Goal: Task Accomplishment & Management: Complete application form

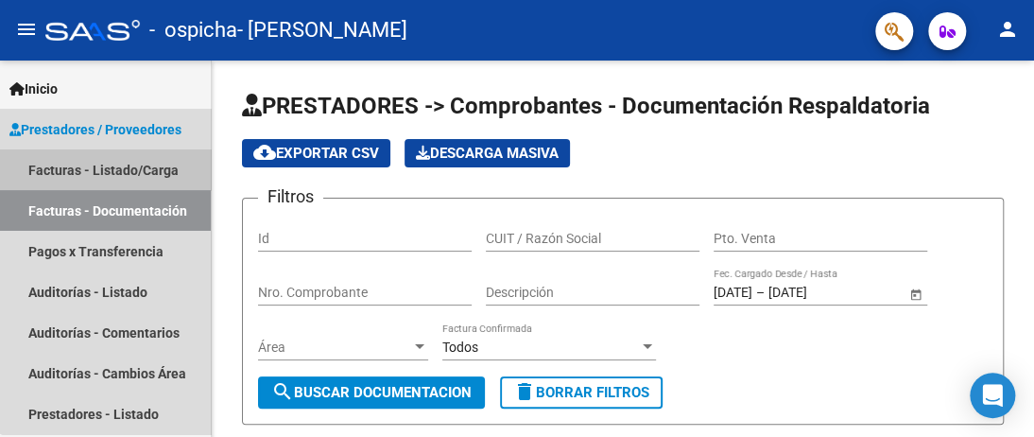
click at [118, 169] on link "Facturas - Listado/Carga" at bounding box center [105, 169] width 211 height 41
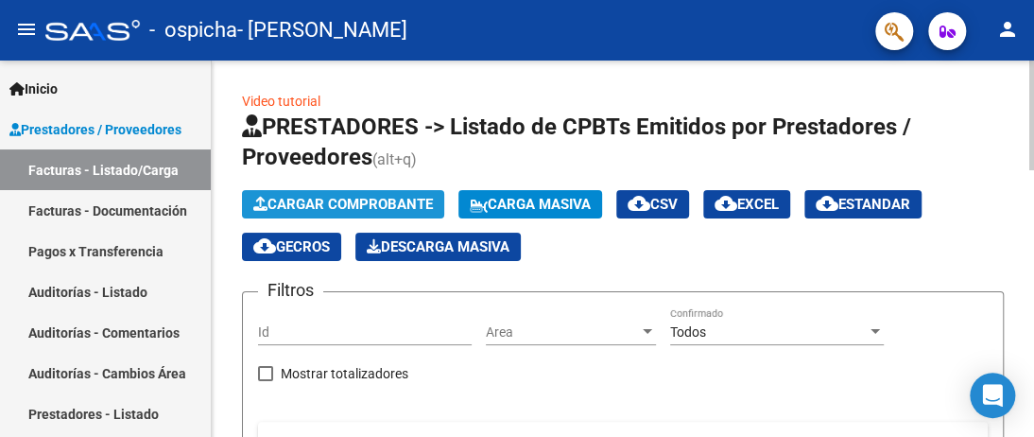
click at [315, 207] on span "Cargar Comprobante" at bounding box center [343, 204] width 180 height 17
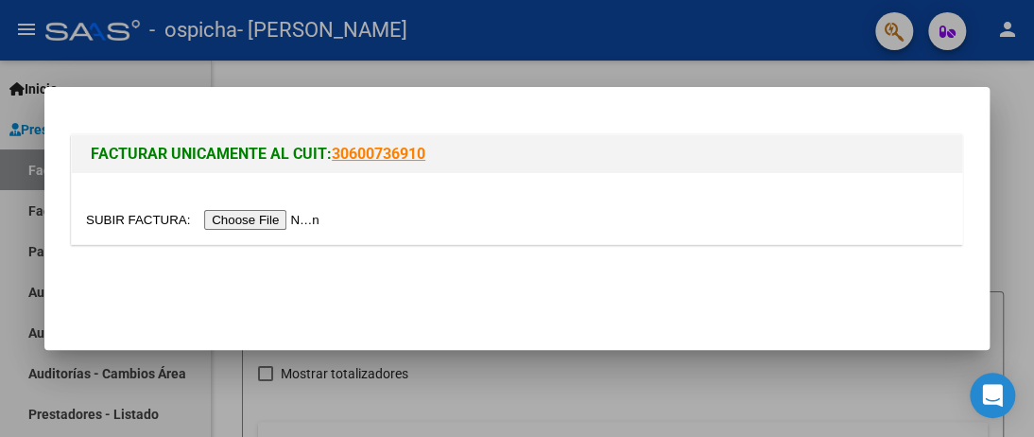
click at [231, 219] on input "file" at bounding box center [205, 220] width 239 height 20
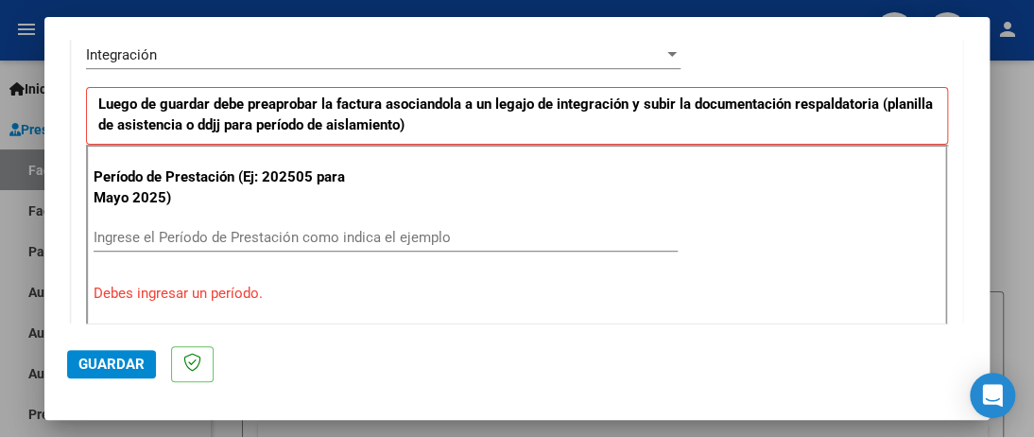
scroll to position [567, 0]
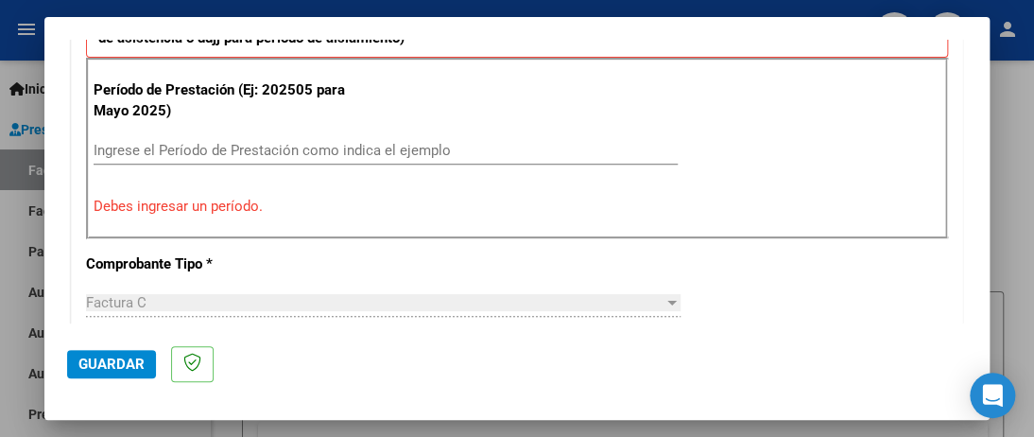
click at [98, 137] on div "Ingrese el Período de Prestación como indica el ejemplo" at bounding box center [386, 150] width 584 height 28
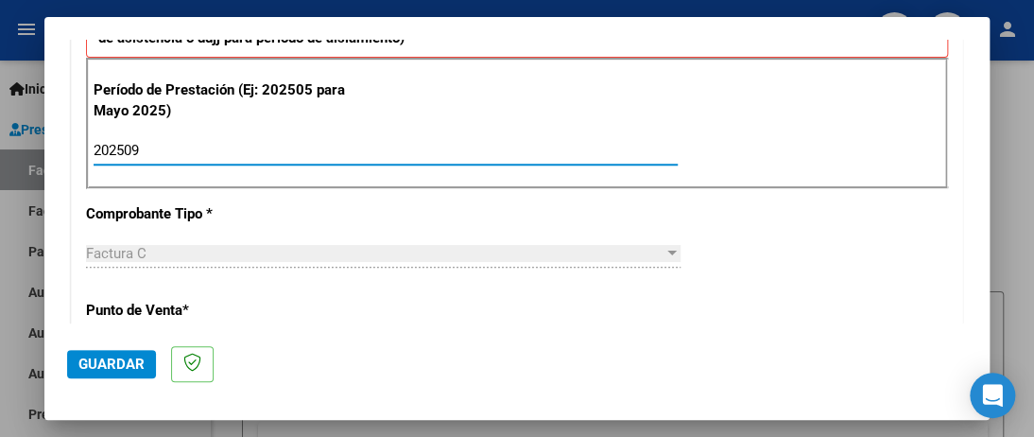
type input "202509"
click at [664, 255] on div at bounding box center [672, 253] width 17 height 15
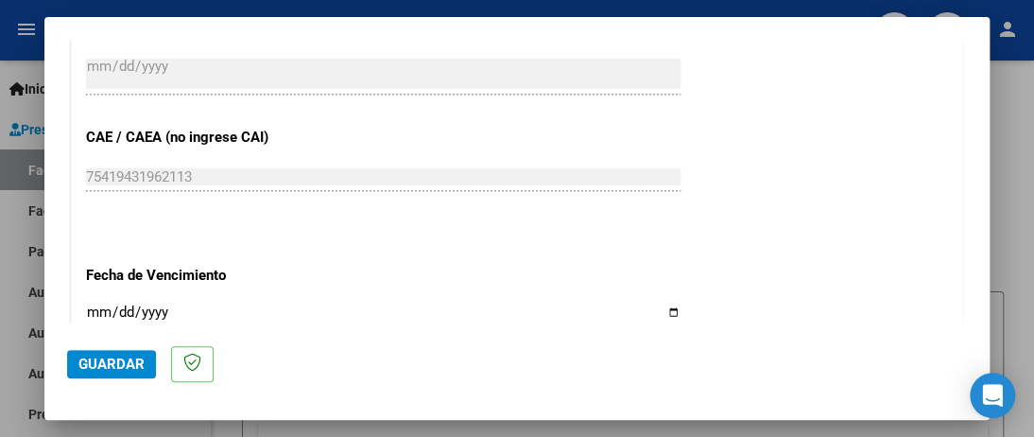
scroll to position [1229, 0]
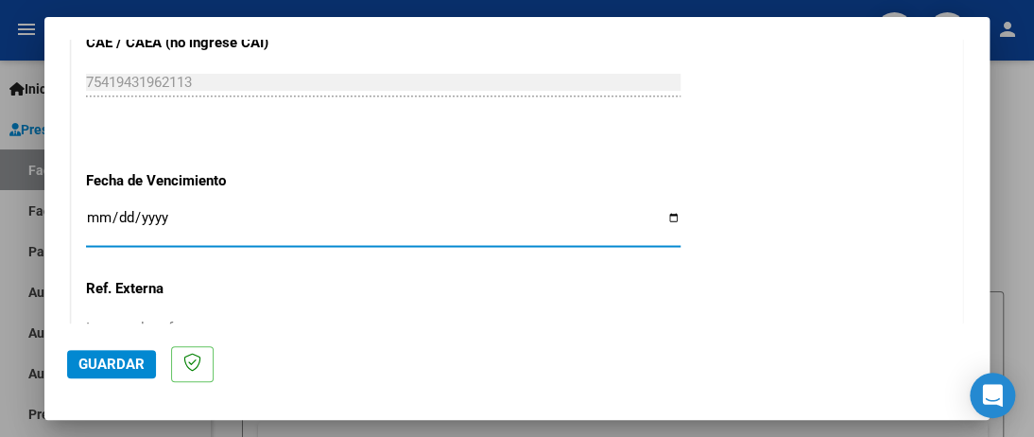
click at [666, 217] on input "Ingresar la fecha" at bounding box center [383, 225] width 595 height 30
type input "[DATE]"
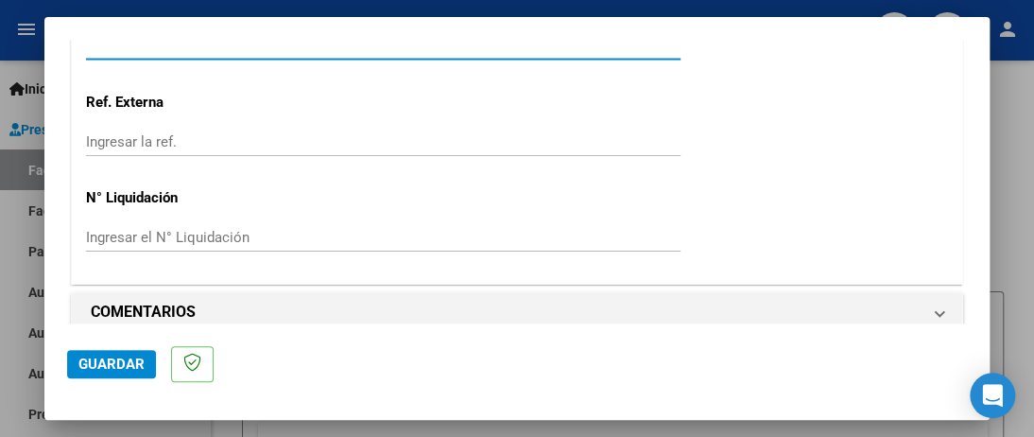
scroll to position [1434, 0]
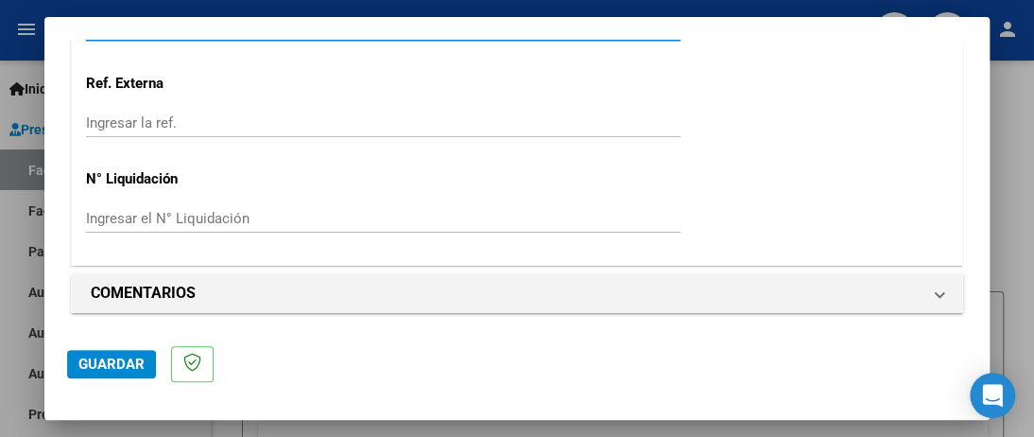
click at [102, 359] on span "Guardar" at bounding box center [111, 364] width 66 height 17
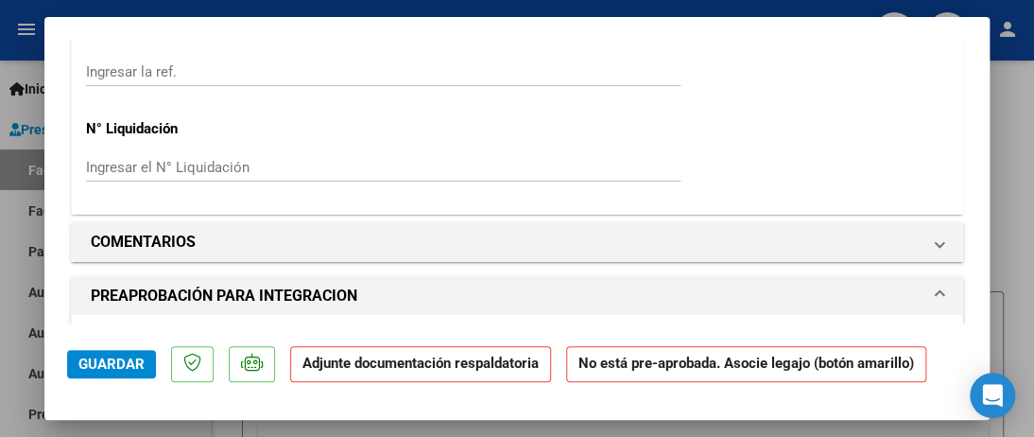
scroll to position [1702, 0]
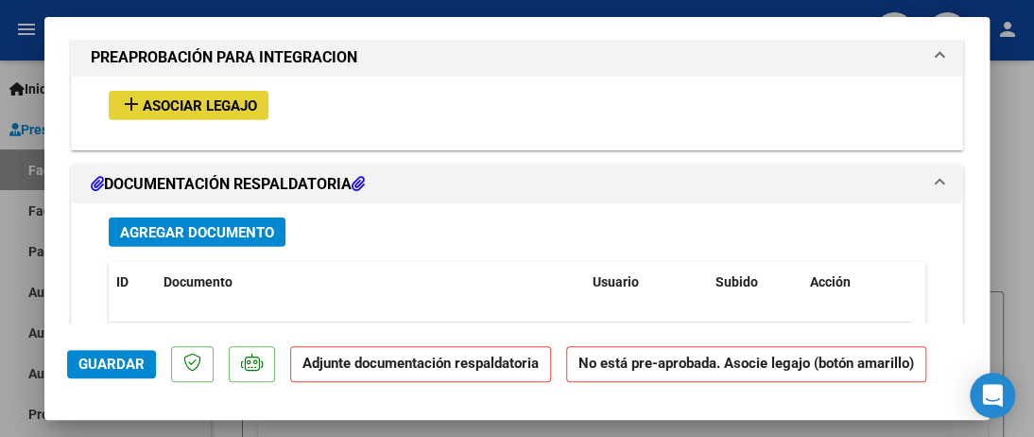
click at [216, 99] on span "Asociar Legajo" at bounding box center [200, 105] width 114 height 17
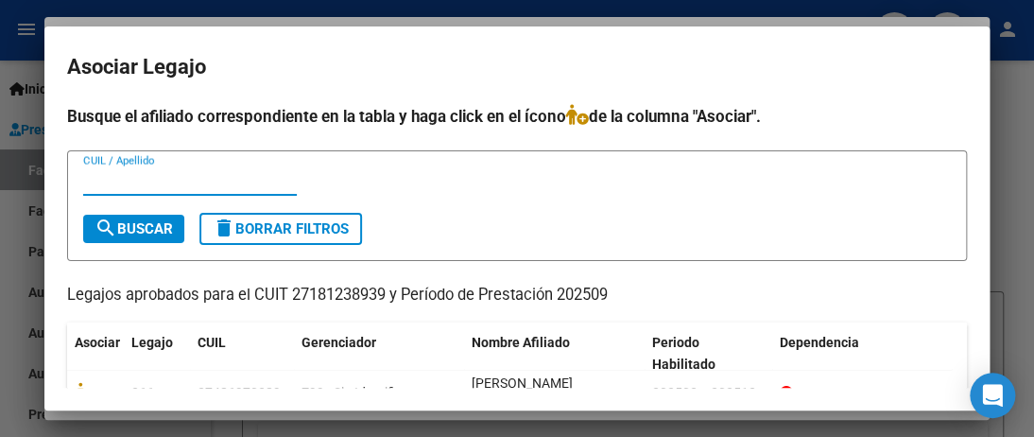
scroll to position [96, 0]
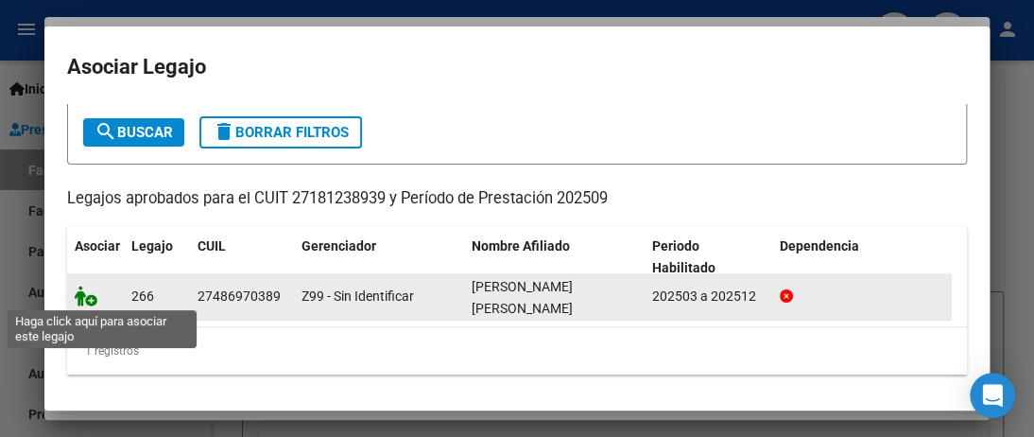
click at [87, 294] on icon at bounding box center [86, 296] width 23 height 21
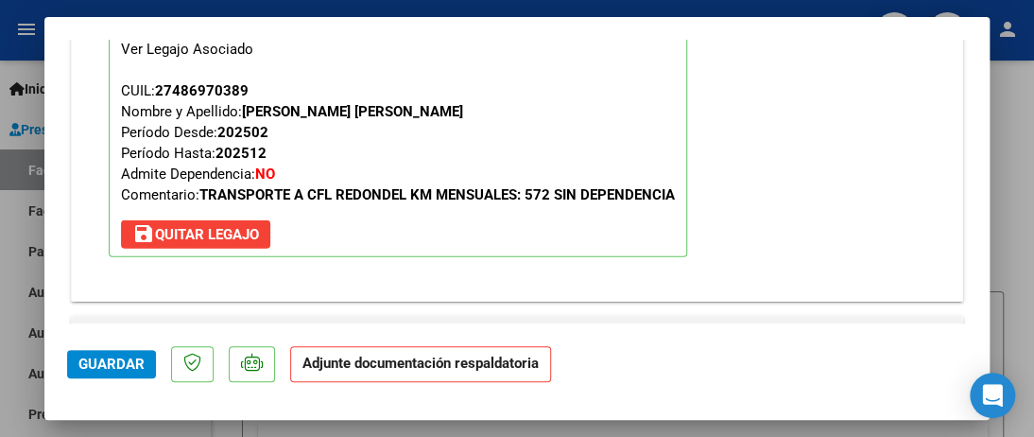
scroll to position [1940, 0]
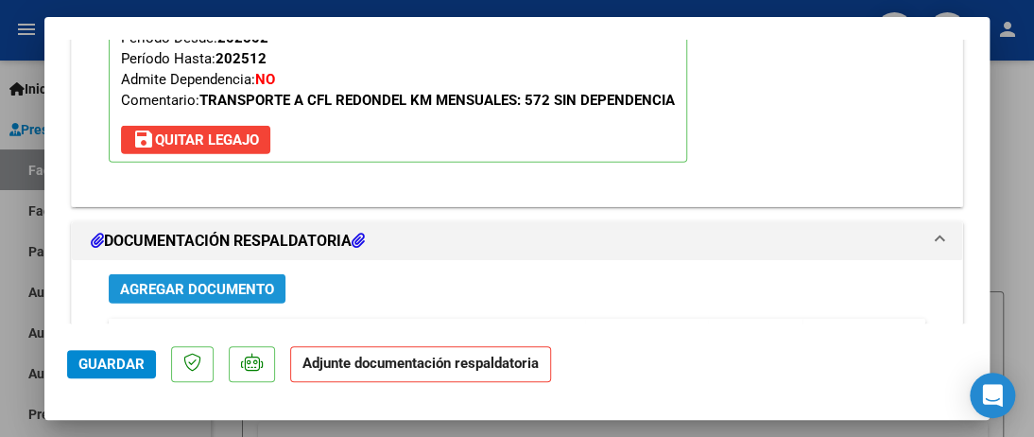
click at [141, 281] on span "Agregar Documento" at bounding box center [197, 289] width 154 height 17
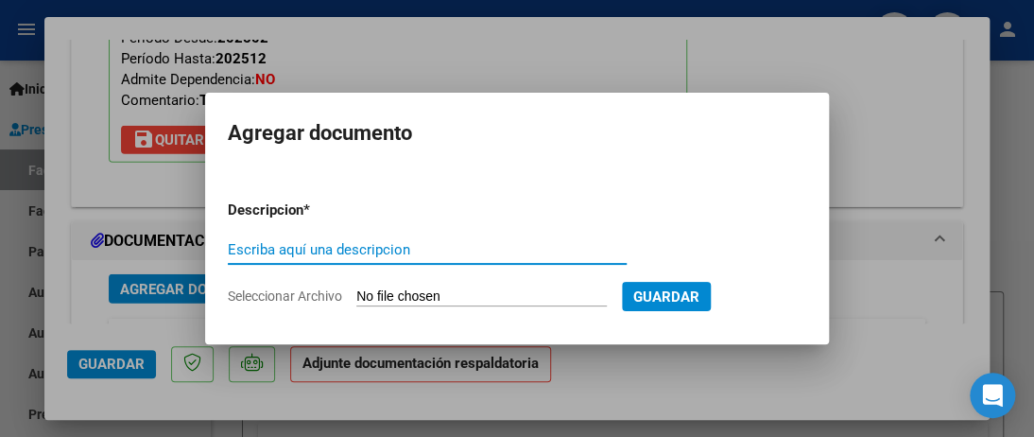
click at [245, 247] on input "Escriba aquí una descripcion" at bounding box center [427, 249] width 399 height 17
click at [301, 250] on input "ASISTEND=CIA [DATE]" at bounding box center [427, 249] width 399 height 17
type input "ASISTENCIA SEPTIEMBRE 2025"
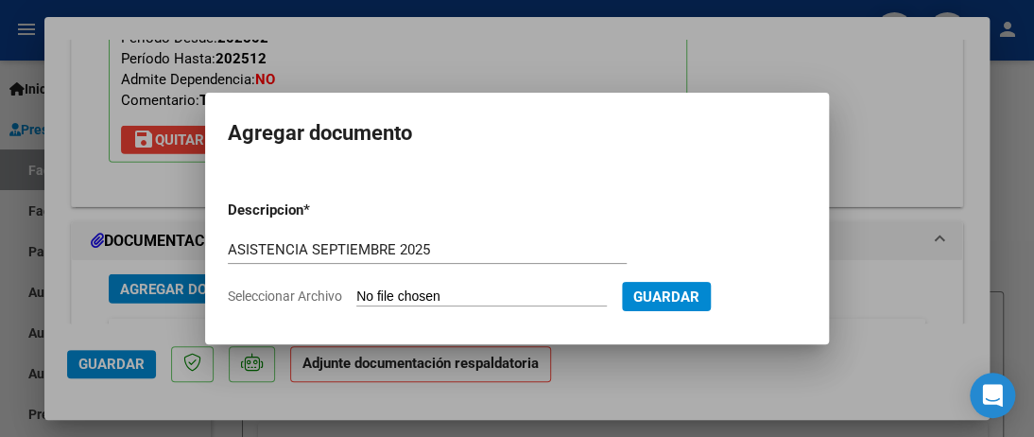
click at [402, 294] on input "Seleccionar Archivo" at bounding box center [481, 297] width 251 height 18
type input "C:\fakepath\[PERSON_NAME] ASISTENCIA [DATE].pdf"
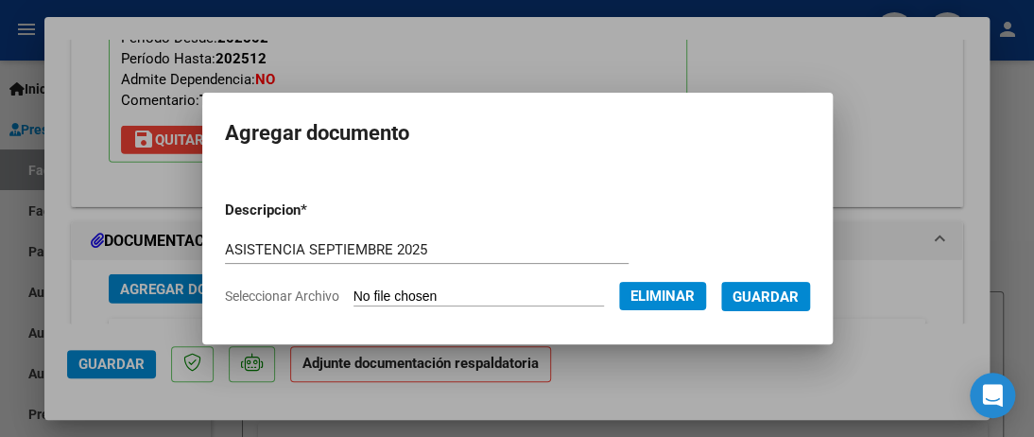
click at [772, 293] on span "Guardar" at bounding box center [766, 296] width 66 height 17
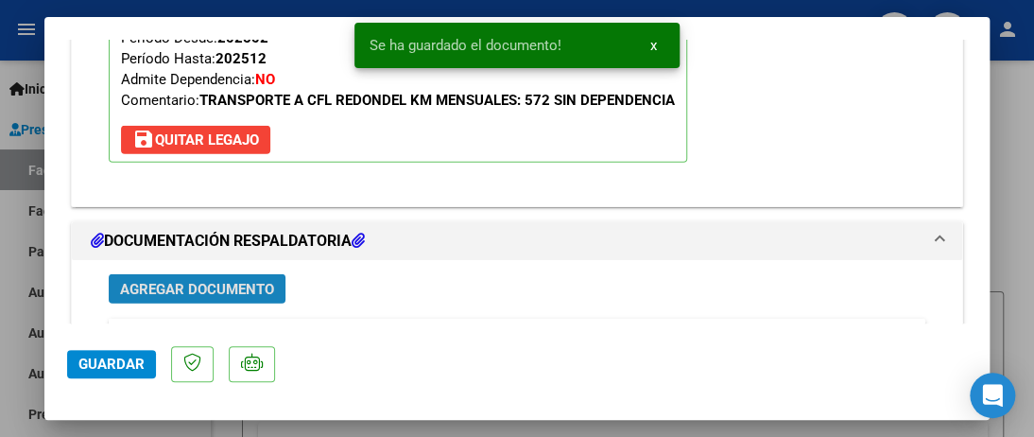
click at [219, 282] on span "Agregar Documento" at bounding box center [197, 289] width 154 height 17
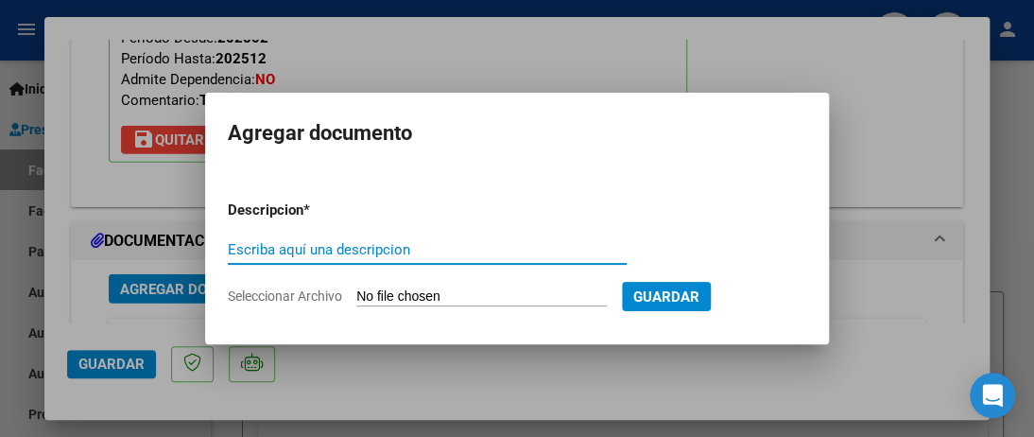
click at [239, 252] on input "Escriba aquí una descripcion" at bounding box center [427, 249] width 399 height 17
click at [330, 251] on input "AUTORIZACION 2025" at bounding box center [427, 249] width 399 height 17
type input "AUTORIZACION TRANSPORTE 2025"
click at [403, 303] on input "Seleccionar Archivo" at bounding box center [481, 297] width 251 height 18
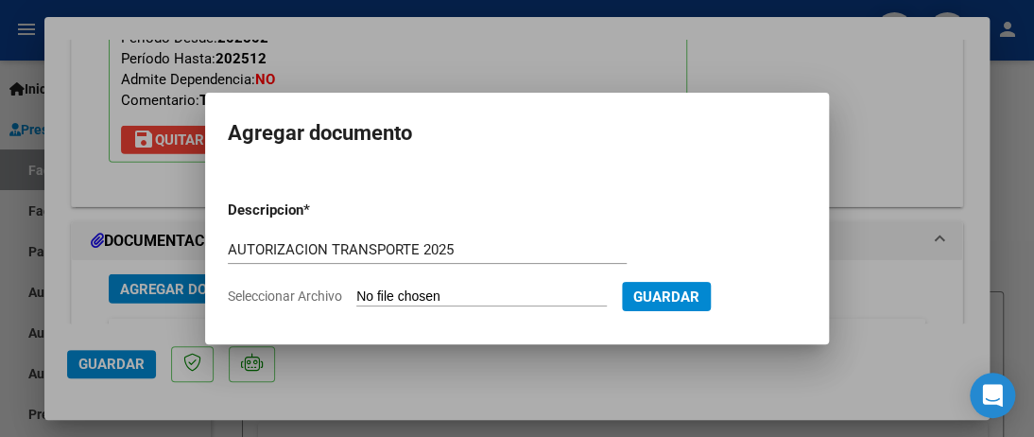
type input "C:\fakepath\[PERSON_NAME] AUTORIZACIÓN 2025.pdf"
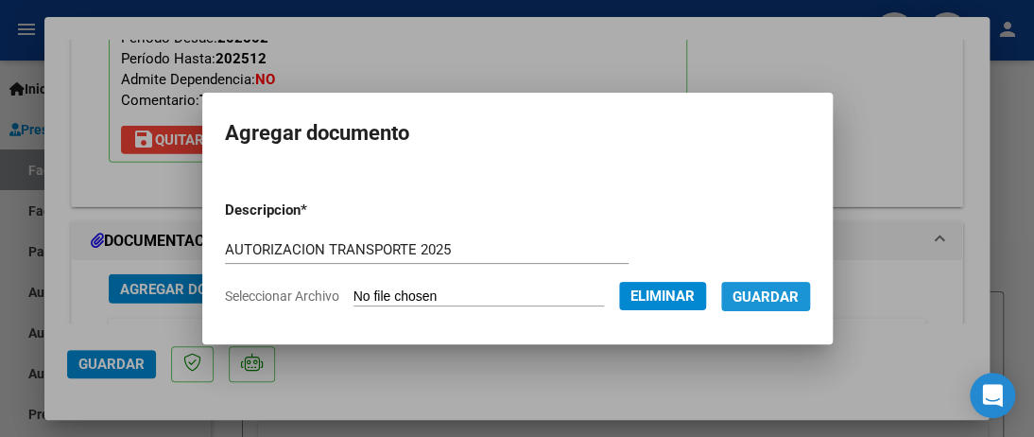
click at [773, 290] on span "Guardar" at bounding box center [766, 296] width 66 height 17
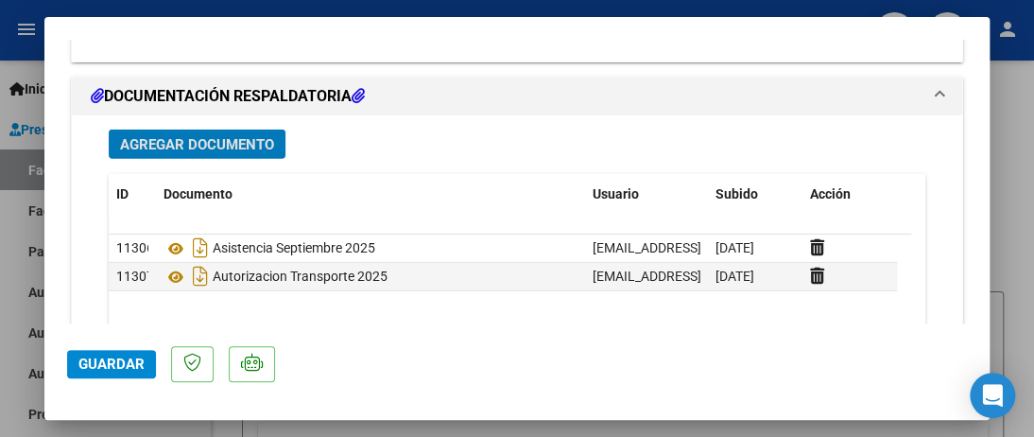
scroll to position [2274, 0]
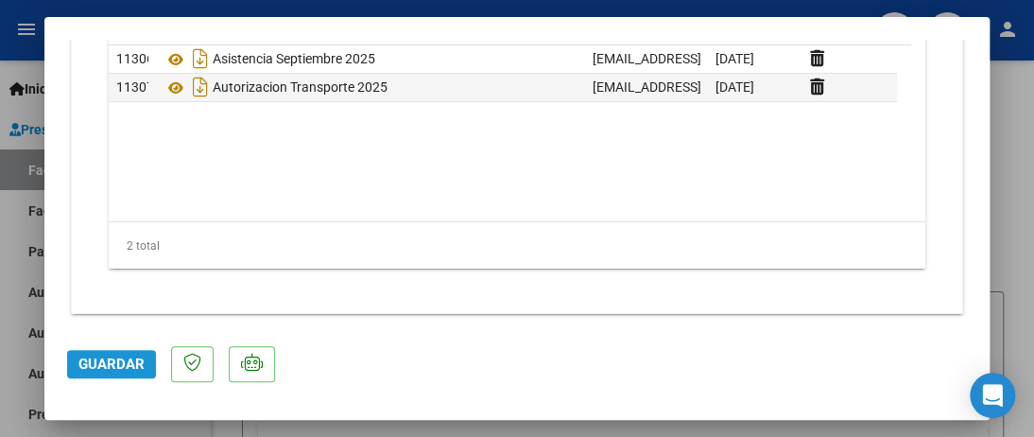
click at [126, 360] on span "Guardar" at bounding box center [111, 364] width 66 height 17
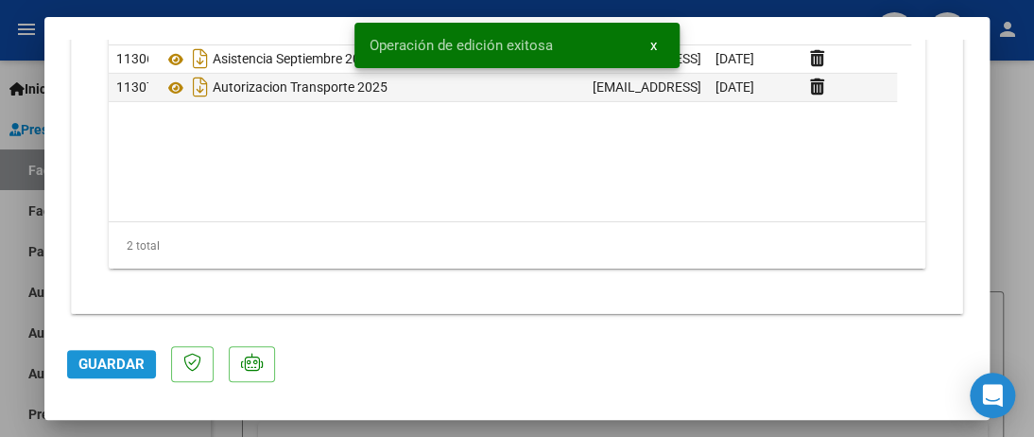
click at [129, 358] on span "Guardar" at bounding box center [111, 364] width 66 height 17
click at [21, 202] on div at bounding box center [517, 218] width 1034 height 437
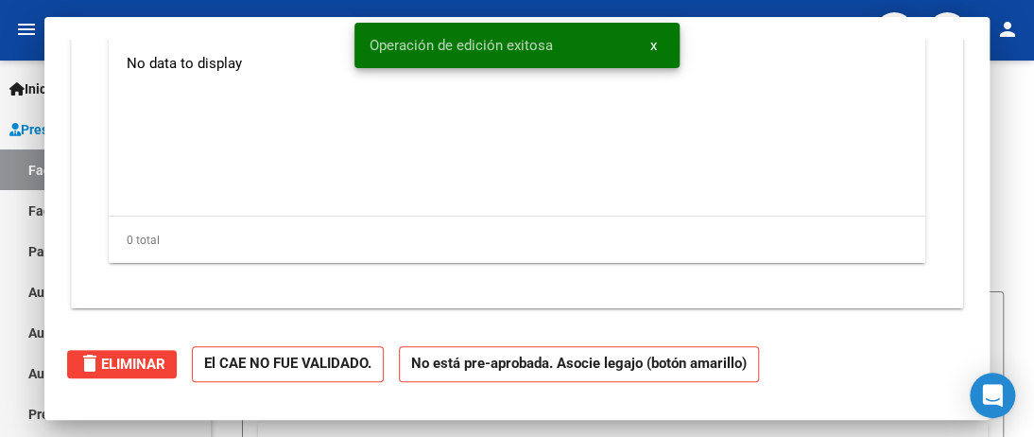
scroll to position [0, 0]
